Goal: Use online tool/utility

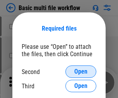
click at [81, 72] on span "Open" at bounding box center [80, 72] width 13 height 6
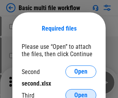
click at [81, 92] on span "Open" at bounding box center [80, 95] width 13 height 6
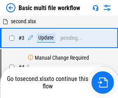
scroll to position [31, 0]
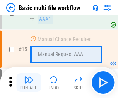
click at [29, 83] on img "button" at bounding box center [28, 79] width 9 height 9
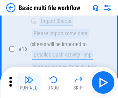
click at [29, 83] on img "button" at bounding box center [28, 79] width 9 height 9
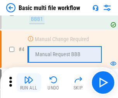
click at [29, 83] on img "button" at bounding box center [28, 79] width 9 height 9
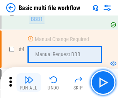
click at [29, 83] on img "button" at bounding box center [28, 79] width 9 height 9
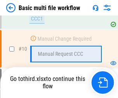
scroll to position [405, 0]
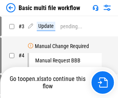
scroll to position [31, 0]
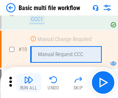
click at [29, 83] on img "button" at bounding box center [28, 79] width 9 height 9
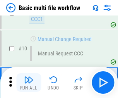
click at [29, 83] on img "button" at bounding box center [28, 79] width 9 height 9
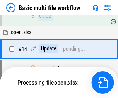
scroll to position [461, 0]
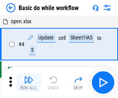
click at [29, 83] on img "button" at bounding box center [28, 79] width 9 height 9
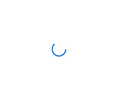
scroll to position [3, 0]
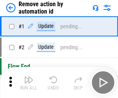
click at [29, 83] on img "button" at bounding box center [28, 79] width 9 height 9
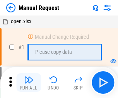
click at [29, 83] on img "button" at bounding box center [28, 79] width 9 height 9
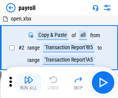
click at [29, 83] on img "button" at bounding box center [28, 79] width 9 height 9
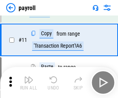
scroll to position [56, 0]
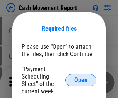
click at [81, 80] on span "Open" at bounding box center [80, 80] width 13 height 6
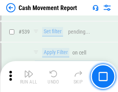
scroll to position [3440, 0]
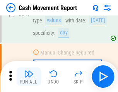
click at [29, 77] on img "button" at bounding box center [28, 73] width 9 height 9
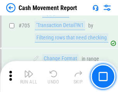
scroll to position [3995, 0]
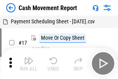
click at [29, 57] on img "button" at bounding box center [28, 60] width 9 height 9
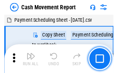
scroll to position [14, 0]
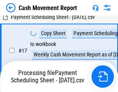
scroll to position [161, 0]
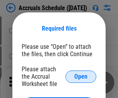
click at [81, 76] on span "Open" at bounding box center [80, 77] width 13 height 6
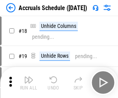
scroll to position [74, 0]
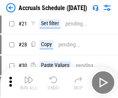
click at [29, 83] on img "button" at bounding box center [28, 79] width 9 height 9
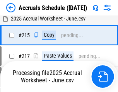
scroll to position [1185, 0]
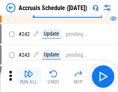
click at [29, 77] on img "button" at bounding box center [28, 73] width 9 height 9
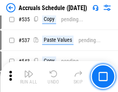
scroll to position [2658, 0]
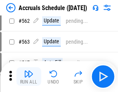
click at [29, 77] on img "button" at bounding box center [28, 73] width 9 height 9
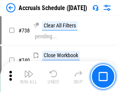
scroll to position [3849, 0]
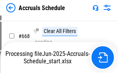
scroll to position [3286, 0]
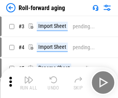
click at [29, 77] on img "button" at bounding box center [28, 79] width 9 height 9
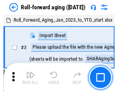
scroll to position [1, 0]
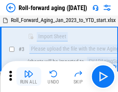
click at [29, 77] on img "button" at bounding box center [28, 73] width 9 height 9
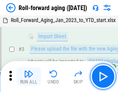
scroll to position [50, 0]
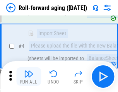
click at [29, 77] on img "button" at bounding box center [28, 73] width 9 height 9
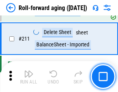
scroll to position [2445, 0]
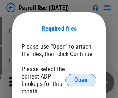
click at [81, 80] on span "Open" at bounding box center [80, 80] width 13 height 6
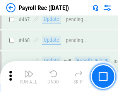
scroll to position [4131, 0]
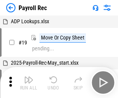
click at [29, 83] on img "button" at bounding box center [28, 79] width 9 height 9
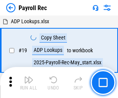
scroll to position [47, 0]
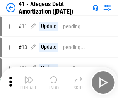
click at [29, 83] on img "button" at bounding box center [28, 79] width 9 height 9
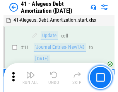
scroll to position [96, 0]
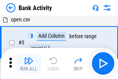
click at [29, 63] on img "button" at bounding box center [28, 60] width 9 height 9
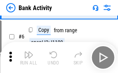
scroll to position [41, 0]
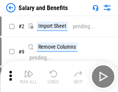
scroll to position [10, 0]
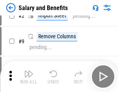
click at [29, 77] on img "button" at bounding box center [28, 73] width 9 height 9
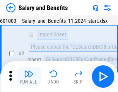
click at [29, 77] on img "button" at bounding box center [28, 73] width 9 height 9
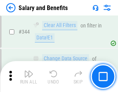
scroll to position [3629, 0]
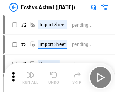
scroll to position [10, 0]
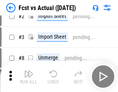
click at [29, 77] on img "button" at bounding box center [28, 73] width 9 height 9
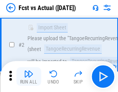
click at [29, 77] on img "button" at bounding box center [28, 73] width 9 height 9
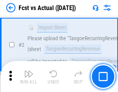
scroll to position [72, 0]
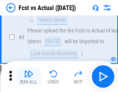
click at [29, 77] on img "button" at bounding box center [28, 73] width 9 height 9
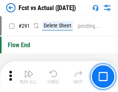
scroll to position [3669, 0]
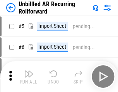
click at [29, 77] on img "button" at bounding box center [28, 73] width 9 height 9
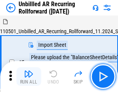
scroll to position [17, 0]
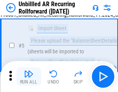
click at [29, 77] on img "button" at bounding box center [28, 73] width 9 height 9
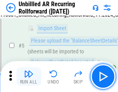
scroll to position [73, 0]
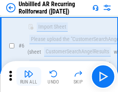
click at [29, 77] on img "button" at bounding box center [28, 73] width 9 height 9
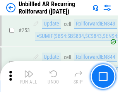
scroll to position [2633, 0]
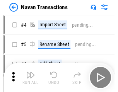
scroll to position [12, 0]
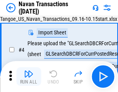
click at [29, 77] on img "button" at bounding box center [28, 73] width 9 height 9
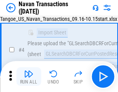
click at [29, 77] on img "button" at bounding box center [28, 73] width 9 height 9
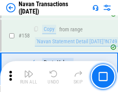
scroll to position [2513, 0]
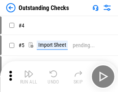
click at [29, 77] on img "button" at bounding box center [28, 73] width 9 height 9
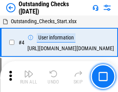
scroll to position [33, 0]
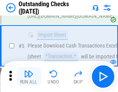
click at [29, 77] on img "button" at bounding box center [28, 73] width 9 height 9
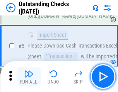
scroll to position [81, 0]
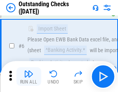
click at [29, 77] on img "button" at bounding box center [28, 73] width 9 height 9
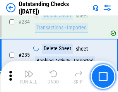
scroll to position [2354, 0]
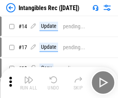
click at [29, 83] on img "button" at bounding box center [28, 79] width 9 height 9
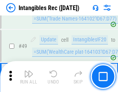
scroll to position [302, 0]
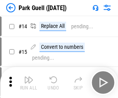
click at [29, 77] on img "button" at bounding box center [28, 79] width 9 height 9
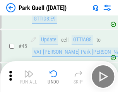
scroll to position [969, 0]
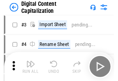
scroll to position [22, 0]
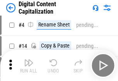
click at [29, 65] on img "button" at bounding box center [28, 62] width 9 height 9
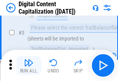
click at [29, 65] on img "button" at bounding box center [28, 62] width 9 height 9
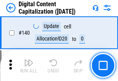
scroll to position [822, 0]
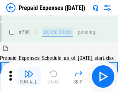
click at [29, 77] on img "button" at bounding box center [28, 73] width 9 height 9
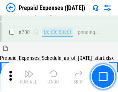
scroll to position [2086, 0]
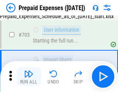
click at [29, 77] on img "button" at bounding box center [28, 73] width 9 height 9
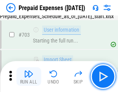
scroll to position [2131, 0]
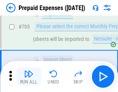
click at [29, 77] on img "button" at bounding box center [28, 73] width 9 height 9
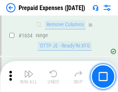
scroll to position [7547, 0]
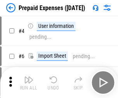
click at [29, 83] on img "button" at bounding box center [28, 79] width 9 height 9
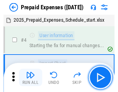
scroll to position [34, 0]
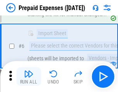
click at [29, 77] on img "button" at bounding box center [28, 73] width 9 height 9
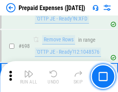
scroll to position [2699, 0]
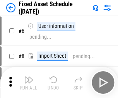
click at [29, 83] on img "button" at bounding box center [28, 79] width 9 height 9
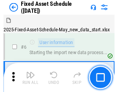
scroll to position [42, 0]
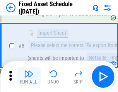
click at [29, 77] on img "button" at bounding box center [28, 73] width 9 height 9
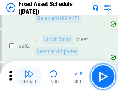
scroll to position [2471, 0]
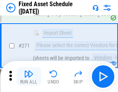
click at [29, 77] on img "button" at bounding box center [28, 73] width 9 height 9
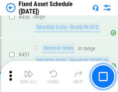
scroll to position [3465, 0]
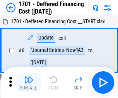
click at [29, 83] on img "button" at bounding box center [28, 79] width 9 height 9
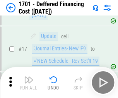
scroll to position [93, 0]
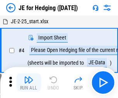
click at [29, 77] on img "button" at bounding box center [28, 79] width 9 height 9
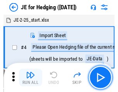
scroll to position [1, 0]
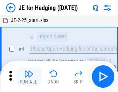
click at [29, 77] on img "button" at bounding box center [28, 73] width 9 height 9
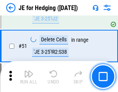
scroll to position [502, 0]
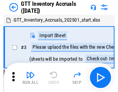
scroll to position [1, 0]
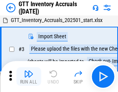
click at [29, 77] on img "button" at bounding box center [28, 73] width 9 height 9
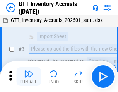
click at [29, 77] on img "button" at bounding box center [28, 73] width 9 height 9
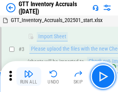
scroll to position [50, 0]
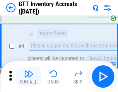
click at [29, 77] on img "button" at bounding box center [28, 73] width 9 height 9
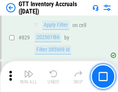
scroll to position [5884, 0]
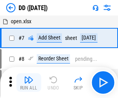
click at [29, 83] on img "button" at bounding box center [28, 79] width 9 height 9
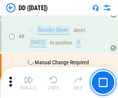
scroll to position [75, 0]
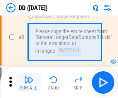
click at [29, 83] on img "button" at bounding box center [28, 79] width 9 height 9
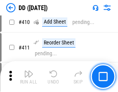
scroll to position [3468, 0]
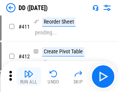
click at [29, 77] on img "button" at bounding box center [28, 73] width 9 height 9
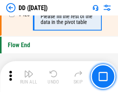
scroll to position [3710, 0]
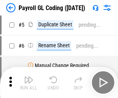
click at [29, 83] on img "button" at bounding box center [28, 79] width 9 height 9
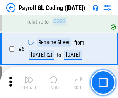
scroll to position [93, 0]
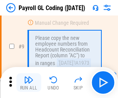
click at [29, 83] on img "button" at bounding box center [28, 79] width 9 height 9
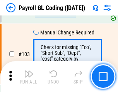
scroll to position [1819, 0]
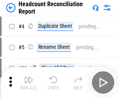
click at [29, 83] on img "button" at bounding box center [28, 79] width 9 height 9
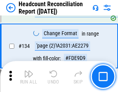
scroll to position [932, 0]
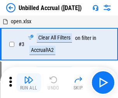
click at [29, 83] on img "button" at bounding box center [28, 79] width 9 height 9
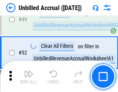
scroll to position [703, 0]
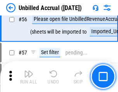
click at [29, 77] on img "button" at bounding box center [28, 73] width 9 height 9
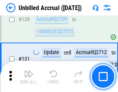
scroll to position [2309, 0]
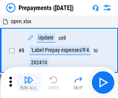
click at [29, 83] on img "button" at bounding box center [28, 79] width 9 height 9
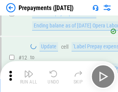
scroll to position [48, 0]
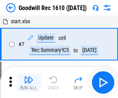
click at [29, 83] on img "button" at bounding box center [28, 79] width 9 height 9
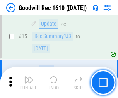
scroll to position [133, 0]
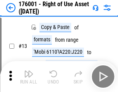
scroll to position [50, 0]
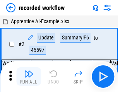
click at [29, 77] on img "button" at bounding box center [28, 73] width 9 height 9
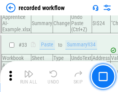
scroll to position [2423, 0]
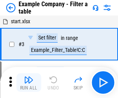
click at [29, 83] on img "button" at bounding box center [28, 79] width 9 height 9
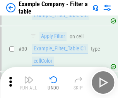
scroll to position [709, 0]
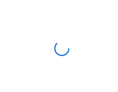
scroll to position [12, 0]
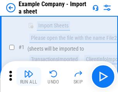
click at [29, 77] on img "button" at bounding box center [28, 73] width 9 height 9
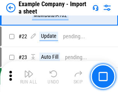
scroll to position [171, 0]
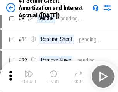
click at [29, 77] on img "button" at bounding box center [28, 73] width 9 height 9
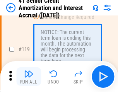
click at [29, 77] on img "button" at bounding box center [28, 73] width 9 height 9
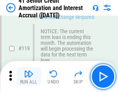
scroll to position [731, 0]
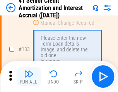
click at [29, 77] on img "button" at bounding box center [28, 73] width 9 height 9
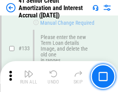
scroll to position [810, 0]
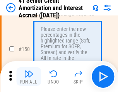
click at [29, 77] on img "button" at bounding box center [28, 73] width 9 height 9
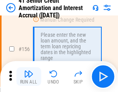
click at [29, 77] on img "button" at bounding box center [28, 73] width 9 height 9
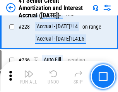
scroll to position [1736, 0]
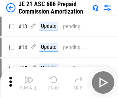
click at [29, 77] on img "button" at bounding box center [28, 79] width 9 height 9
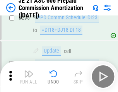
scroll to position [1426, 0]
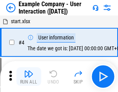
click at [29, 77] on img "button" at bounding box center [28, 73] width 9 height 9
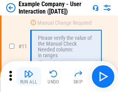
click at [29, 77] on img "button" at bounding box center [28, 73] width 9 height 9
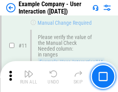
scroll to position [168, 0]
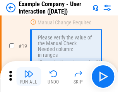
click at [29, 77] on img "button" at bounding box center [28, 73] width 9 height 9
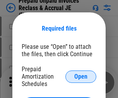
click at [81, 76] on span "Open" at bounding box center [80, 77] width 13 height 6
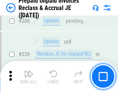
scroll to position [1005, 0]
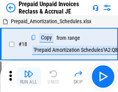
click at [29, 77] on img "button" at bounding box center [28, 73] width 9 height 9
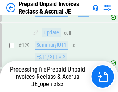
scroll to position [965, 0]
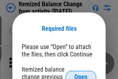
click at [81, 74] on span "Open" at bounding box center [80, 77] width 13 height 6
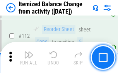
scroll to position [1296, 0]
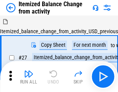
scroll to position [12, 0]
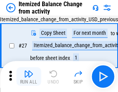
click at [29, 77] on img "button" at bounding box center [28, 73] width 9 height 9
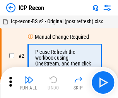
scroll to position [3, 0]
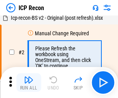
click at [29, 83] on img "button" at bounding box center [28, 79] width 9 height 9
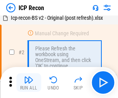
click at [29, 83] on img "button" at bounding box center [28, 79] width 9 height 9
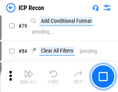
scroll to position [760, 0]
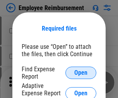
click at [81, 73] on span "Open" at bounding box center [80, 73] width 13 height 6
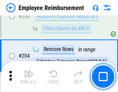
scroll to position [1912, 0]
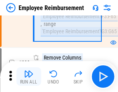
click at [29, 77] on img "button" at bounding box center [28, 73] width 9 height 9
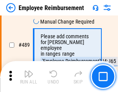
scroll to position [4852, 0]
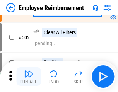
click at [29, 77] on img "button" at bounding box center [28, 73] width 9 height 9
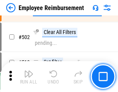
click at [29, 77] on img "button" at bounding box center [28, 73] width 9 height 9
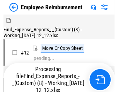
scroll to position [26, 0]
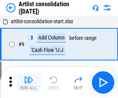
click at [29, 83] on img "button" at bounding box center [28, 79] width 9 height 9
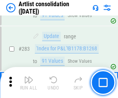
scroll to position [3206, 0]
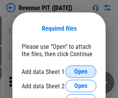
click at [81, 72] on span "Open" at bounding box center [80, 72] width 13 height 6
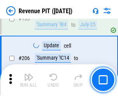
scroll to position [788, 0]
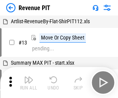
scroll to position [12, 0]
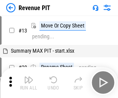
click at [29, 83] on img "button" at bounding box center [28, 79] width 9 height 9
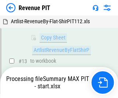
scroll to position [120, 0]
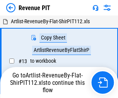
scroll to position [12, 0]
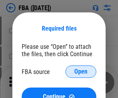
click at [81, 72] on span "Open" at bounding box center [80, 72] width 13 height 6
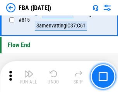
scroll to position [6939, 0]
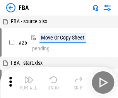
click at [29, 83] on img "button" at bounding box center [28, 79] width 9 height 9
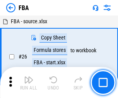
scroll to position [8, 0]
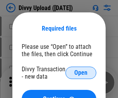
click at [81, 73] on span "Open" at bounding box center [80, 73] width 13 height 6
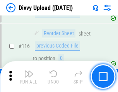
scroll to position [656, 0]
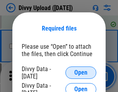
click at [81, 73] on span "Open" at bounding box center [80, 73] width 13 height 6
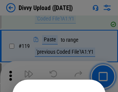
scroll to position [724, 0]
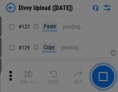
scroll to position [832, 0]
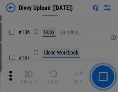
scroll to position [981, 0]
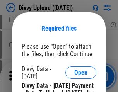
scroll to position [1671, 0]
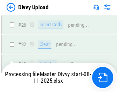
scroll to position [656, 0]
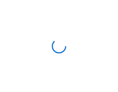
scroll to position [656, 0]
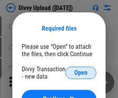
click at [81, 73] on span "Open" at bounding box center [80, 73] width 13 height 6
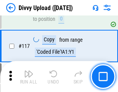
scroll to position [656, 0]
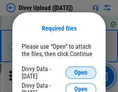
click at [81, 73] on span "Open" at bounding box center [80, 73] width 13 height 6
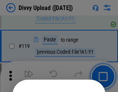
scroll to position [724, 0]
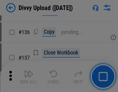
scroll to position [981, 0]
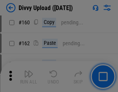
scroll to position [1400, 0]
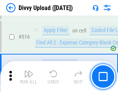
scroll to position [4863, 0]
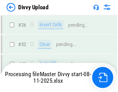
scroll to position [656, 0]
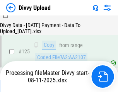
scroll to position [766, 0]
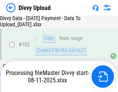
scroll to position [937, 0]
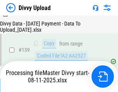
scroll to position [1108, 0]
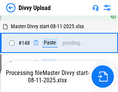
scroll to position [1352, 0]
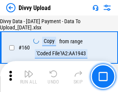
scroll to position [1621, 0]
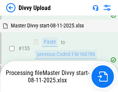
scroll to position [1522, 0]
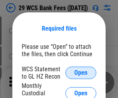
click at [81, 73] on span "Open" at bounding box center [80, 73] width 13 height 6
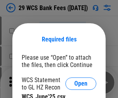
scroll to position [11, 0]
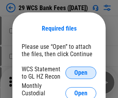
click at [81, 73] on span "Open" at bounding box center [80, 73] width 13 height 6
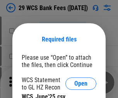
scroll to position [11, 0]
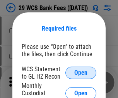
click at [81, 73] on span "Open" at bounding box center [80, 73] width 13 height 6
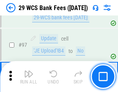
scroll to position [755, 0]
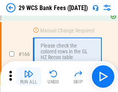
click at [29, 77] on img "button" at bounding box center [28, 73] width 9 height 9
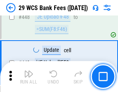
scroll to position [3753, 0]
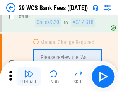
click at [29, 77] on img "button" at bounding box center [28, 73] width 9 height 9
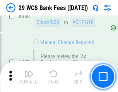
scroll to position [3997, 0]
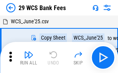
scroll to position [14, 0]
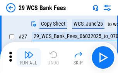
click at [29, 57] on img "button" at bounding box center [28, 54] width 9 height 9
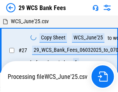
scroll to position [4, 0]
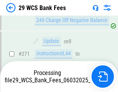
scroll to position [3040, 0]
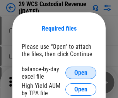
click at [81, 73] on span "Open" at bounding box center [80, 73] width 13 height 6
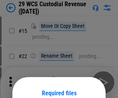
scroll to position [65, 0]
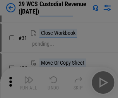
scroll to position [166, 0]
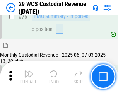
scroll to position [810, 0]
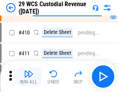
click at [29, 77] on img "button" at bounding box center [28, 73] width 9 height 9
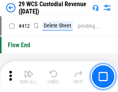
scroll to position [3702, 0]
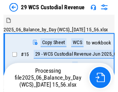
scroll to position [19, 0]
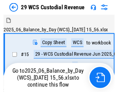
scroll to position [14, 0]
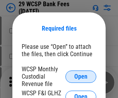
click at [81, 76] on span "Open" at bounding box center [80, 77] width 13 height 6
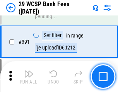
scroll to position [2636, 0]
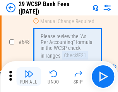
click at [29, 77] on img "button" at bounding box center [28, 73] width 9 height 9
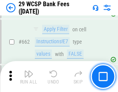
scroll to position [4527, 0]
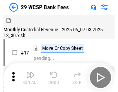
scroll to position [19, 0]
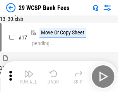
click at [29, 77] on img "button" at bounding box center [28, 73] width 9 height 9
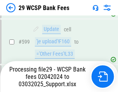
scroll to position [3822, 0]
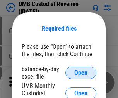
click at [81, 73] on span "Open" at bounding box center [80, 73] width 13 height 6
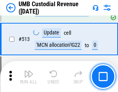
scroll to position [3749, 0]
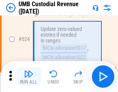
click at [29, 77] on img "button" at bounding box center [28, 73] width 9 height 9
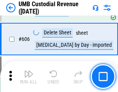
scroll to position [4474, 0]
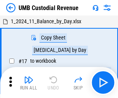
scroll to position [6, 0]
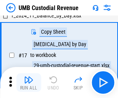
click at [29, 83] on img "button" at bounding box center [28, 79] width 9 height 9
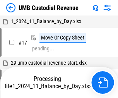
scroll to position [6, 0]
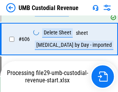
scroll to position [4457, 0]
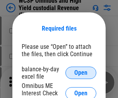
click at [81, 73] on span "Open" at bounding box center [80, 73] width 13 height 6
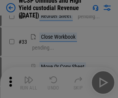
scroll to position [177, 0]
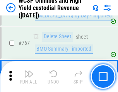
scroll to position [6316, 0]
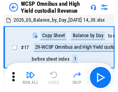
scroll to position [4, 0]
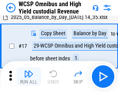
click at [29, 77] on img "button" at bounding box center [28, 73] width 9 height 9
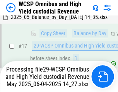
scroll to position [122, 0]
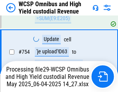
scroll to position [6265, 0]
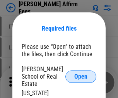
click at [81, 74] on span "Open" at bounding box center [80, 77] width 13 height 6
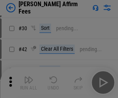
scroll to position [158, 0]
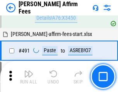
scroll to position [2108, 0]
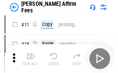
scroll to position [8, 0]
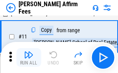
click at [29, 57] on img "button" at bounding box center [28, 54] width 9 height 9
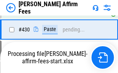
scroll to position [1793, 0]
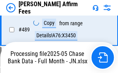
scroll to position [2033, 0]
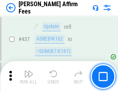
scroll to position [2023, 0]
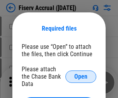
click at [81, 74] on span "Open" at bounding box center [80, 77] width 13 height 6
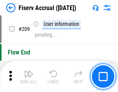
scroll to position [2407, 0]
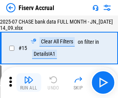
click at [29, 83] on img "button" at bounding box center [28, 79] width 9 height 9
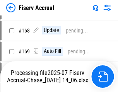
scroll to position [1943, 0]
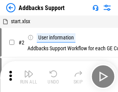
click at [29, 77] on img "button" at bounding box center [28, 73] width 9 height 9
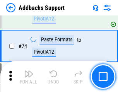
scroll to position [564, 0]
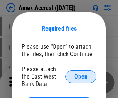
click at [81, 76] on span "Open" at bounding box center [80, 77] width 13 height 6
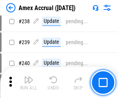
scroll to position [1633, 0]
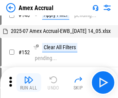
click at [29, 83] on img "button" at bounding box center [28, 79] width 9 height 9
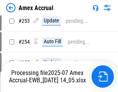
scroll to position [2119, 0]
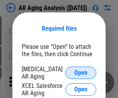
click at [81, 72] on span "Open" at bounding box center [80, 73] width 13 height 6
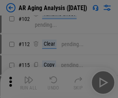
scroll to position [107, 0]
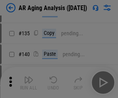
scroll to position [233, 0]
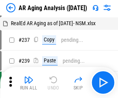
scroll to position [8, 0]
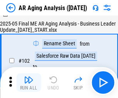
click at [29, 83] on img "button" at bounding box center [28, 79] width 9 height 9
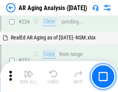
scroll to position [1202, 0]
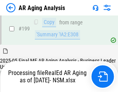
scroll to position [1165, 0]
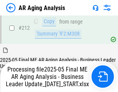
scroll to position [1193, 0]
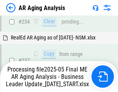
scroll to position [1225, 0]
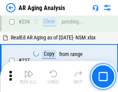
scroll to position [1193, 0]
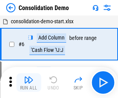
click at [29, 83] on img "button" at bounding box center [28, 79] width 9 height 9
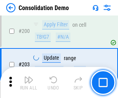
scroll to position [2431, 0]
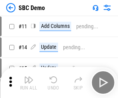
click at [29, 83] on img "button" at bounding box center [28, 79] width 9 height 9
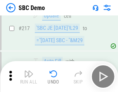
scroll to position [1914, 0]
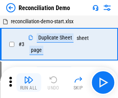
click at [29, 83] on img "button" at bounding box center [28, 79] width 9 height 9
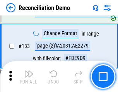
scroll to position [921, 0]
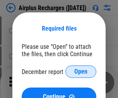
click at [81, 72] on span "Open" at bounding box center [80, 72] width 13 height 6
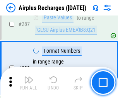
scroll to position [2798, 0]
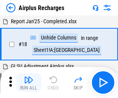
click at [29, 83] on img "button" at bounding box center [28, 79] width 9 height 9
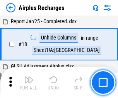
scroll to position [34, 0]
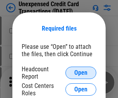
click at [81, 73] on span "Open" at bounding box center [80, 73] width 13 height 6
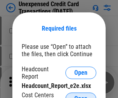
click at [81, 96] on span "Open" at bounding box center [80, 99] width 13 height 6
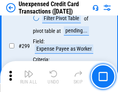
scroll to position [1847, 0]
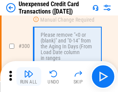
click at [29, 77] on img "button" at bounding box center [28, 73] width 9 height 9
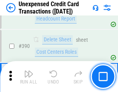
scroll to position [2497, 0]
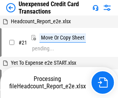
scroll to position [12, 0]
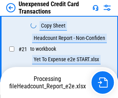
scroll to position [166, 0]
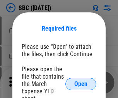
click at [81, 84] on span "Open" at bounding box center [80, 84] width 13 height 6
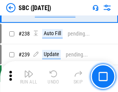
scroll to position [1466, 0]
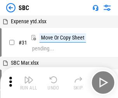
scroll to position [8, 0]
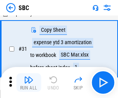
click at [29, 83] on img "button" at bounding box center [28, 79] width 9 height 9
